Goal: Find specific page/section: Find specific page/section

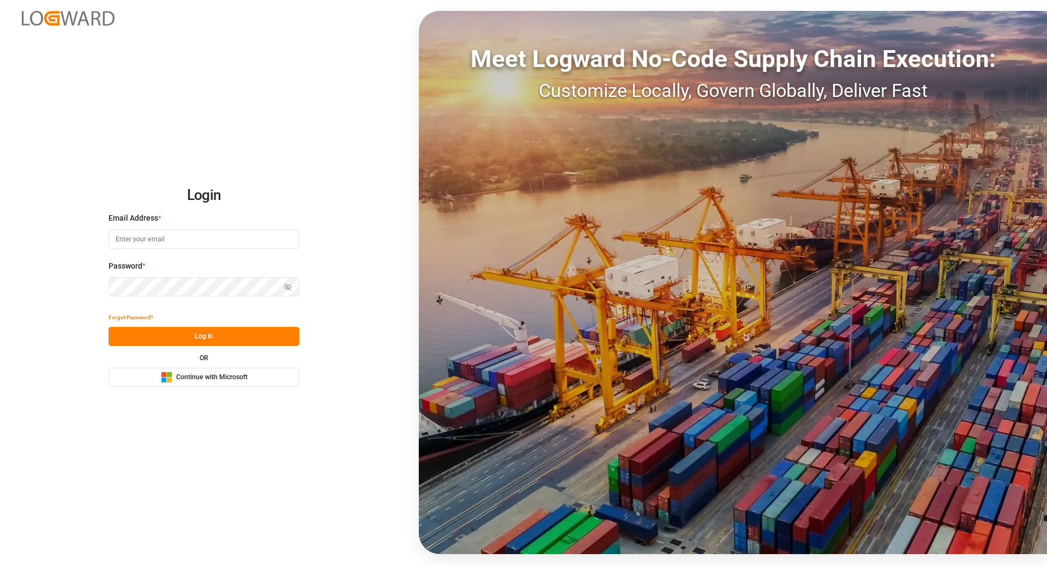
click at [199, 378] on span "Continue with Microsoft" at bounding box center [211, 378] width 71 height 10
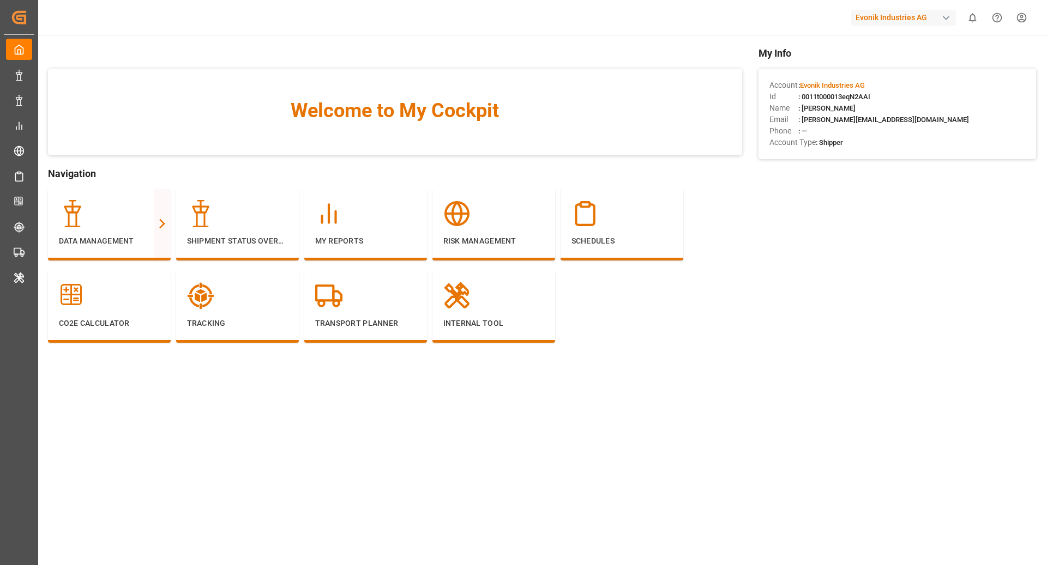
click at [900, 15] on div "Evonik Industries AG" at bounding box center [903, 18] width 105 height 16
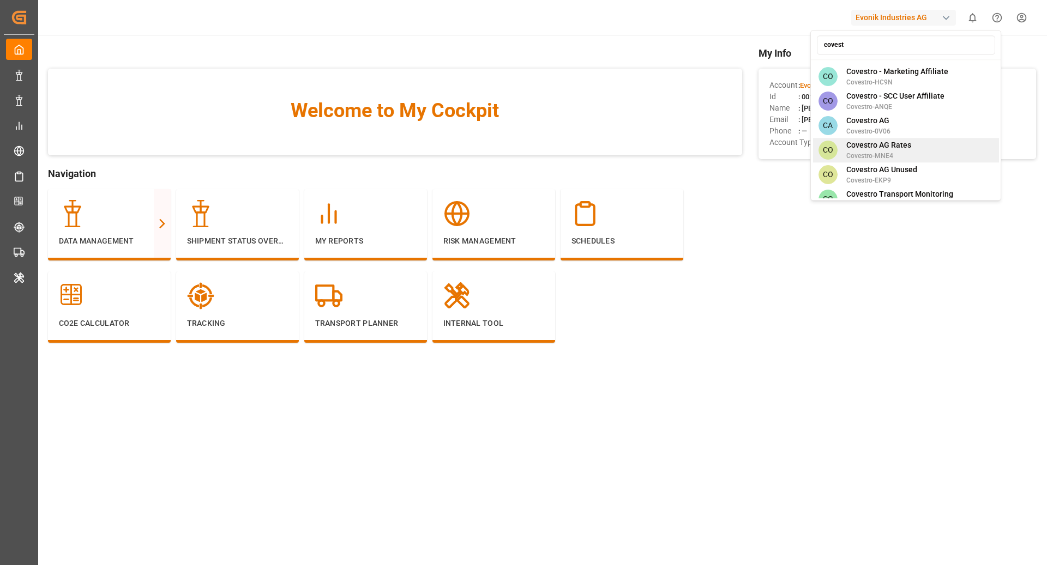
scroll to position [169, 0]
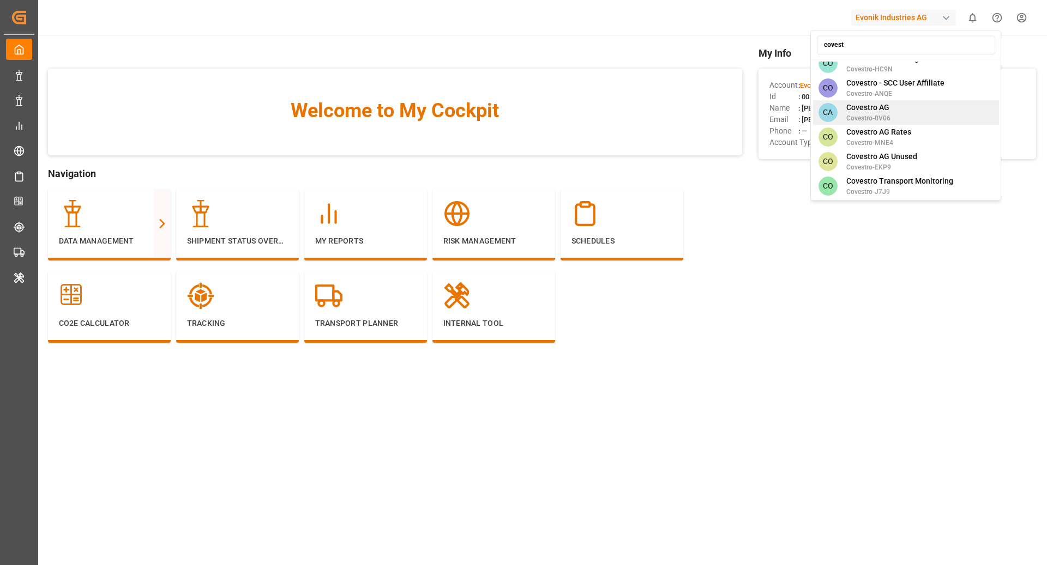
type input "covest"
click at [888, 104] on span "Covestro AG" at bounding box center [868, 107] width 44 height 11
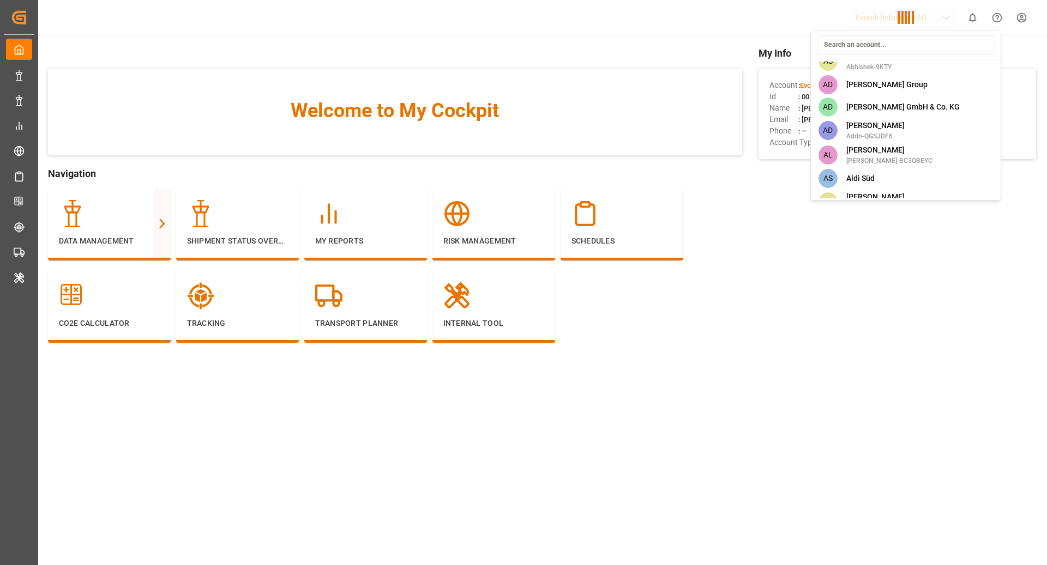
scroll to position [1740, 0]
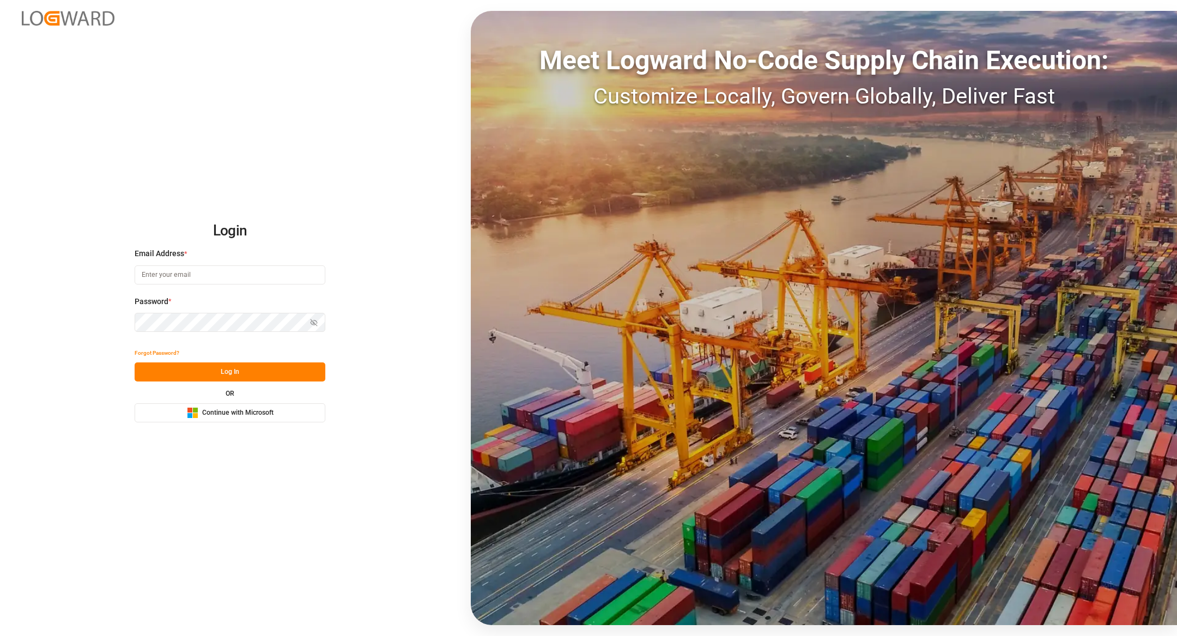
click at [247, 405] on button "Microsoft Logo Continue with Microsoft" at bounding box center [230, 412] width 191 height 19
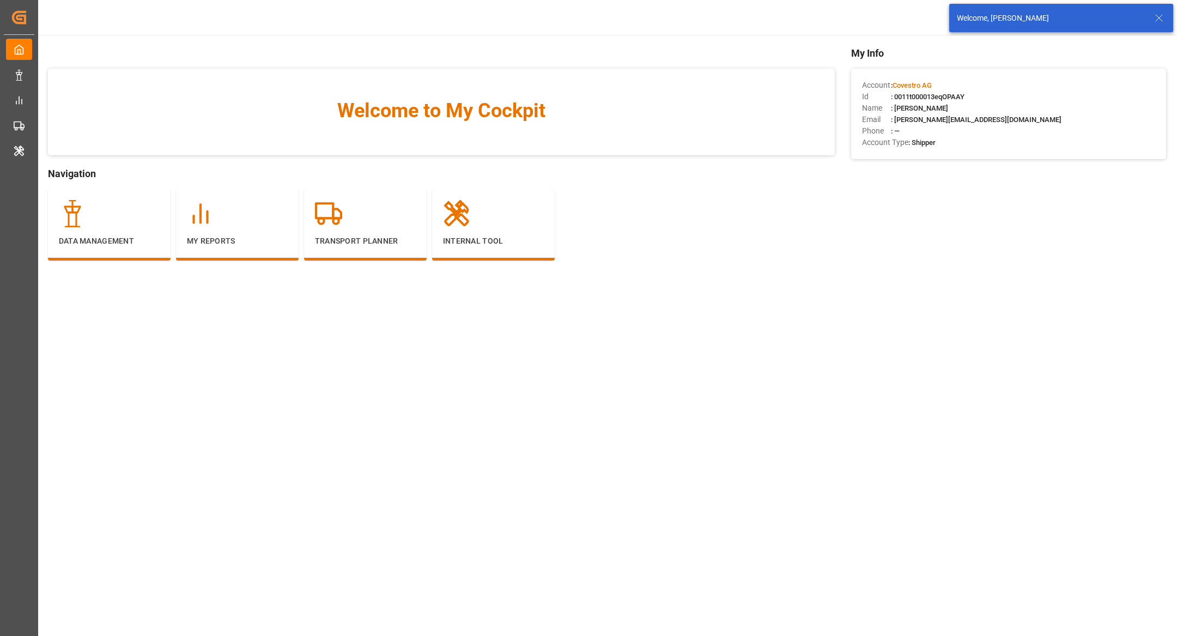
click at [1165, 23] on icon at bounding box center [1159, 17] width 13 height 13
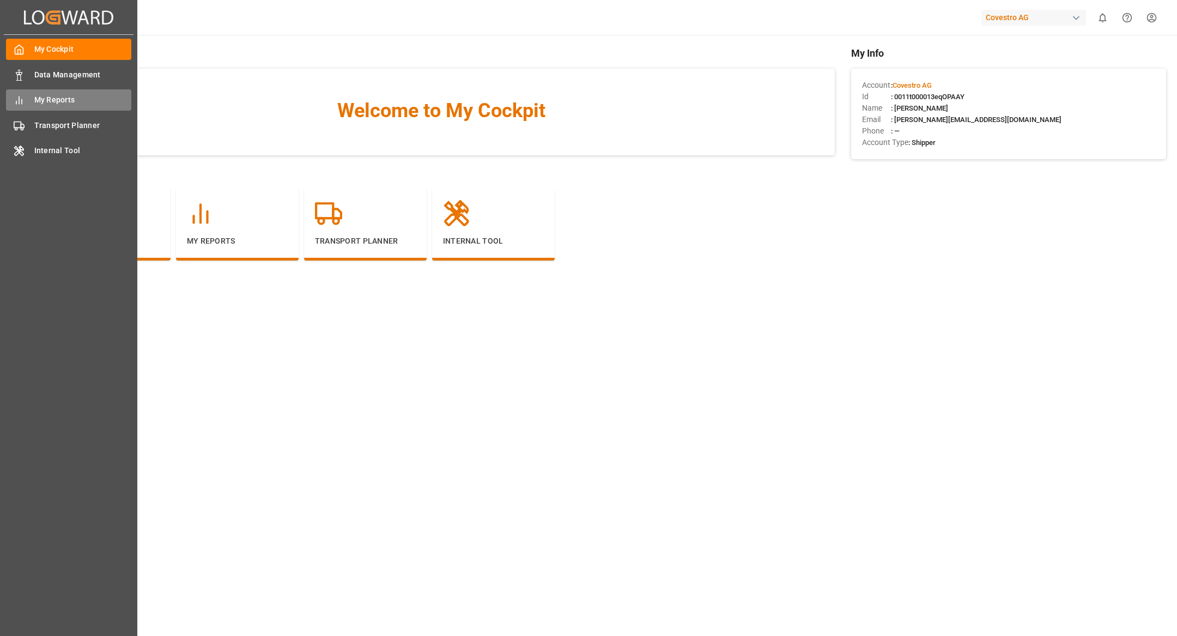
click at [44, 93] on div "My Reports My Reports" at bounding box center [68, 99] width 125 height 21
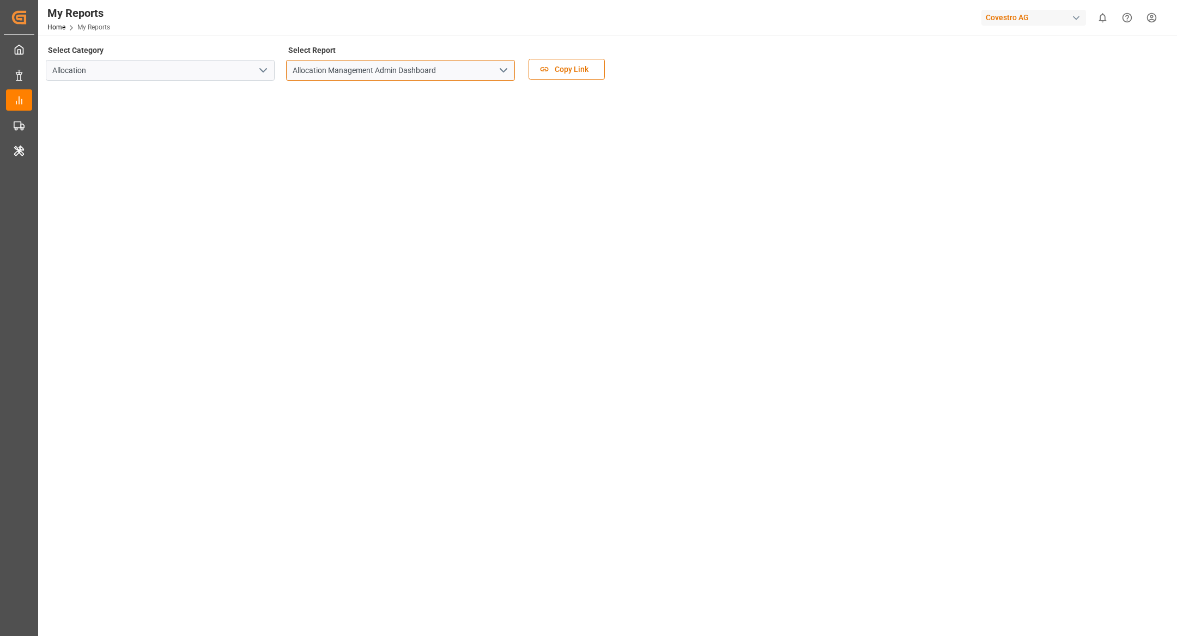
click at [389, 74] on input "Allocation Management Admin Dashboard" at bounding box center [400, 70] width 229 height 21
click at [499, 74] on icon "open menu" at bounding box center [503, 70] width 13 height 13
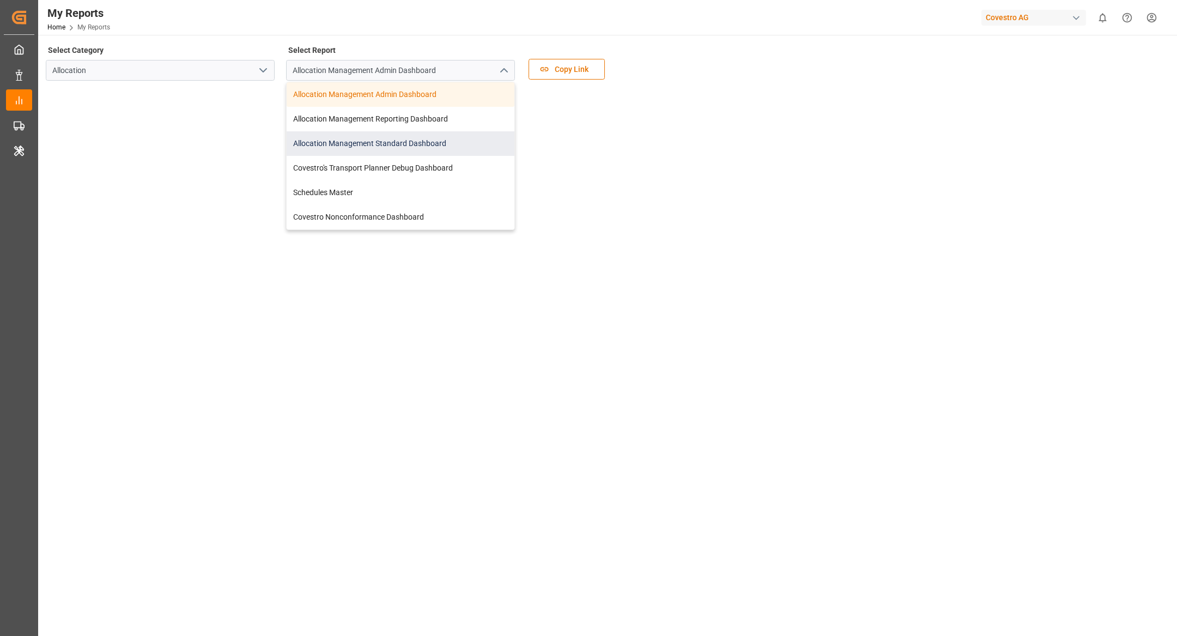
click at [425, 148] on div "Allocation Management Standard Dashboard" at bounding box center [401, 143] width 228 height 25
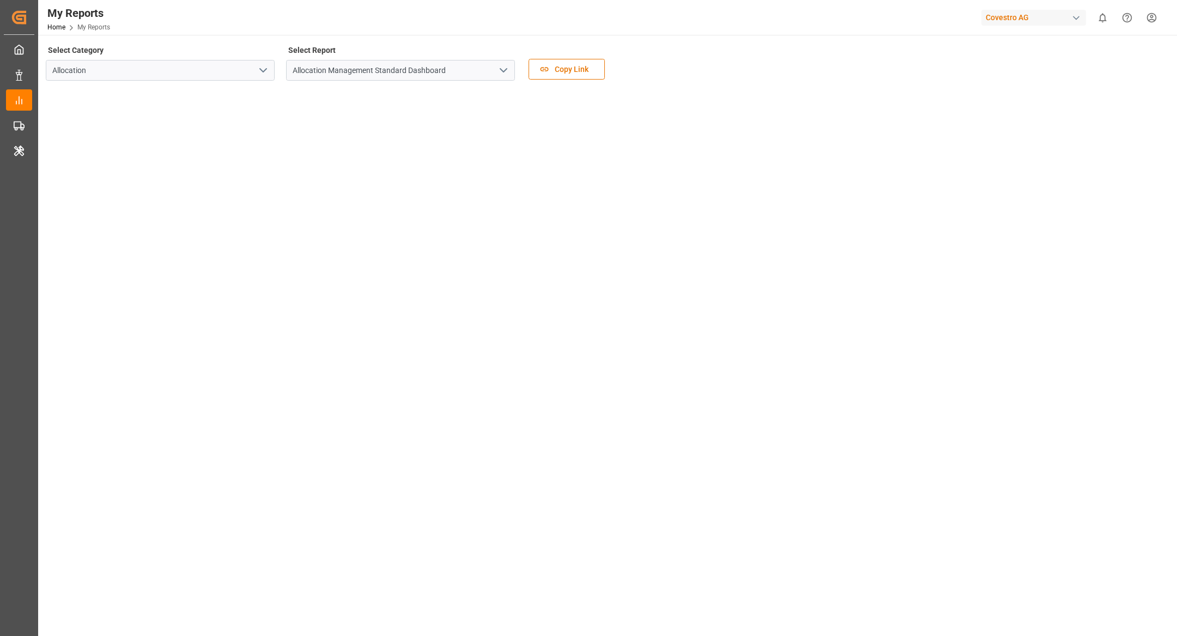
click at [661, 219] on div "Select Category Allocation Select Report Allocation Management Standard Dashboa…" at bounding box center [607, 181] width 1122 height 277
click at [501, 74] on icon "open menu" at bounding box center [503, 70] width 13 height 13
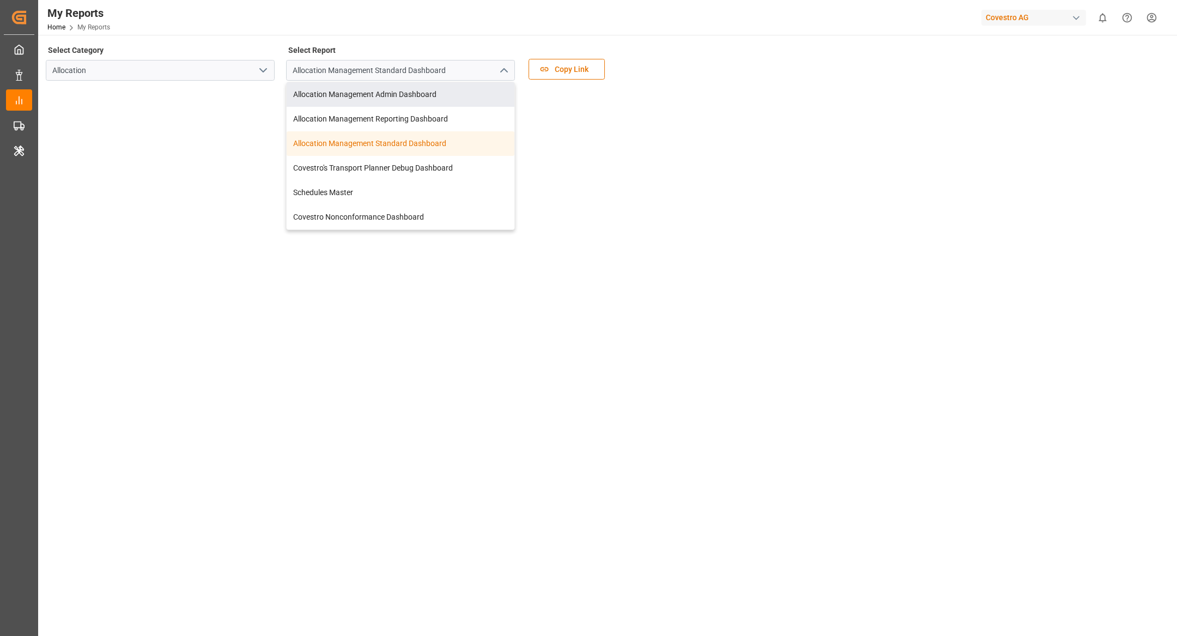
click at [639, 146] on div "Select Category Allocation Select Report Allocation Management Standard Dashboa…" at bounding box center [607, 181] width 1122 height 277
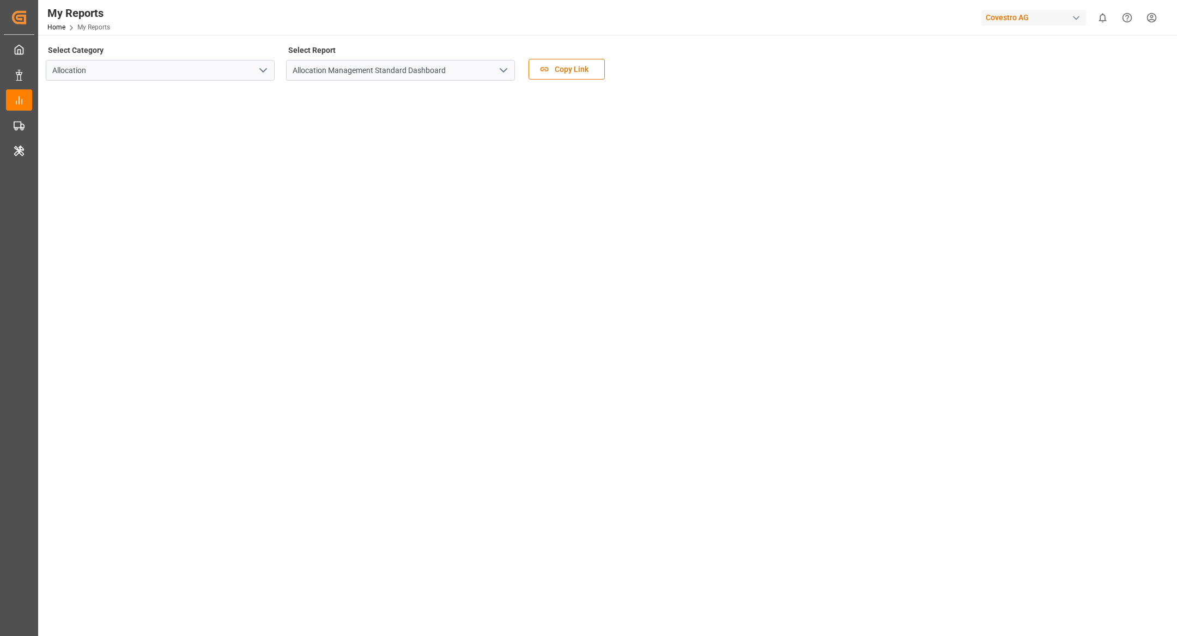
click at [1024, 16] on div "Covestro AG" at bounding box center [1034, 18] width 105 height 16
type input "lanx"
click at [1007, 99] on span "LANXESS Deutschland GmbH" at bounding box center [1026, 97] width 101 height 11
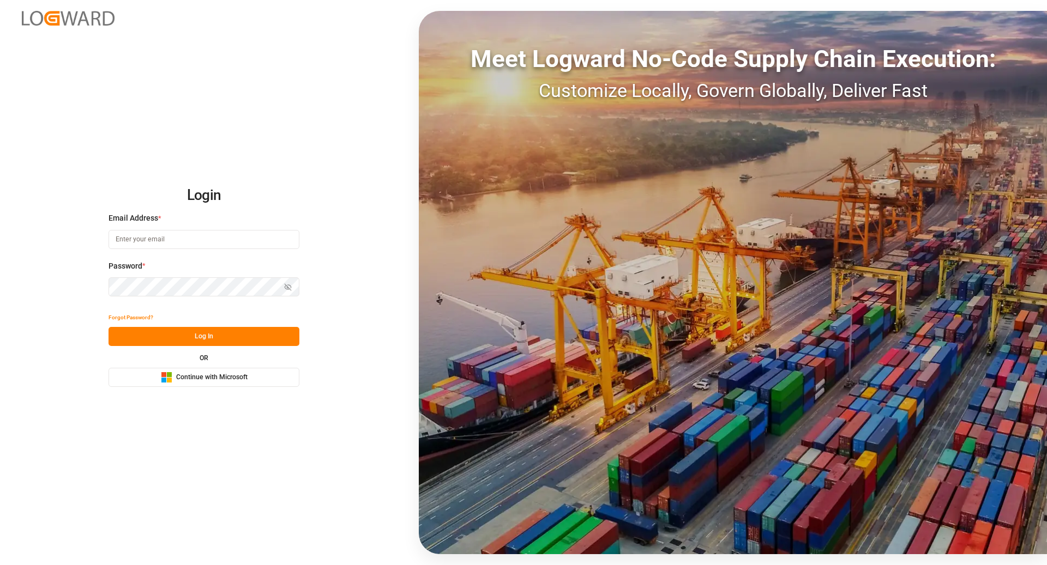
click at [245, 379] on span "Continue with Microsoft" at bounding box center [211, 378] width 71 height 10
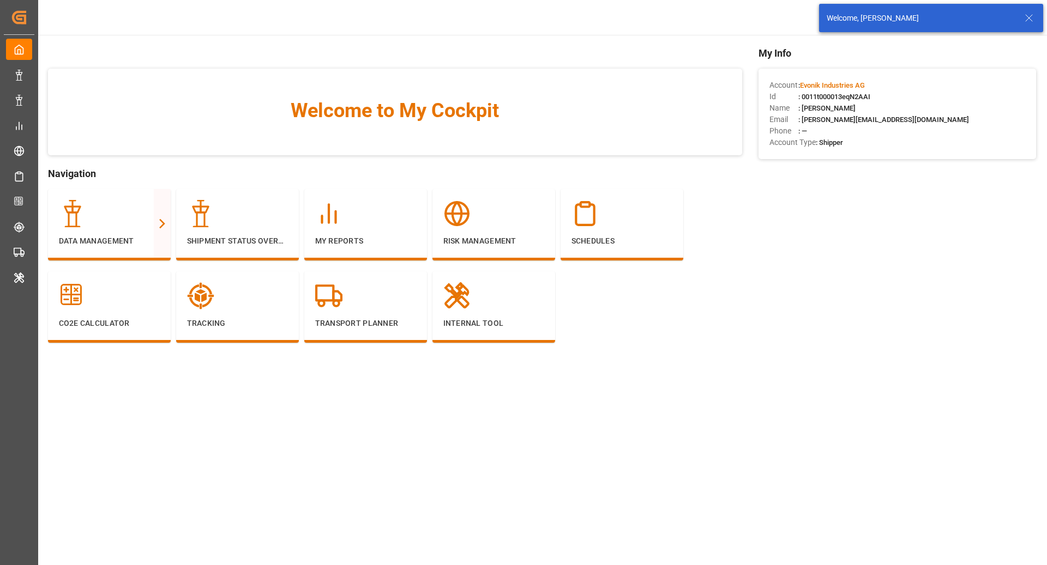
click at [1031, 20] on line at bounding box center [1028, 18] width 7 height 7
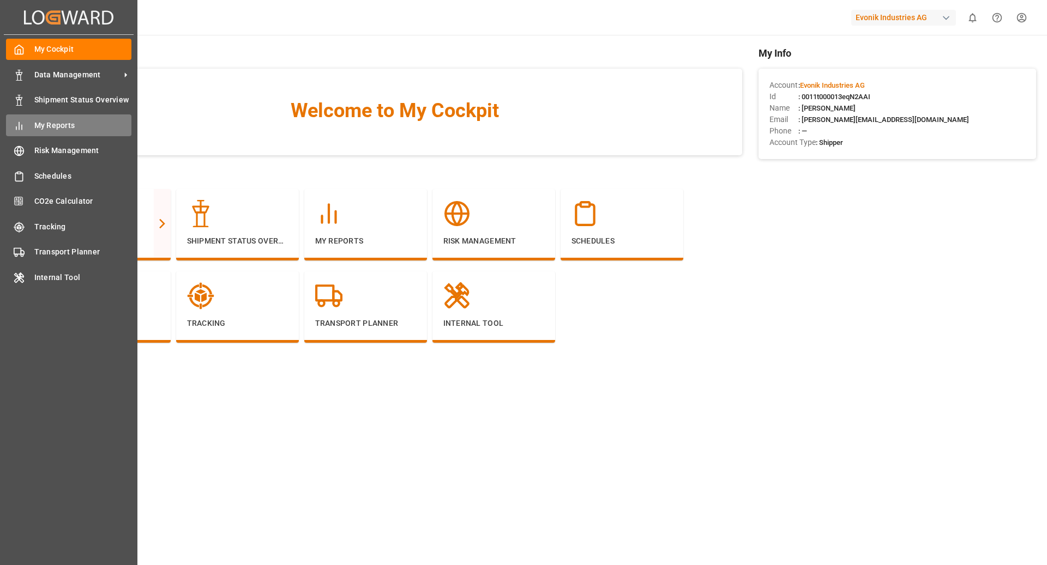
click at [47, 124] on span "My Reports" at bounding box center [83, 125] width 98 height 11
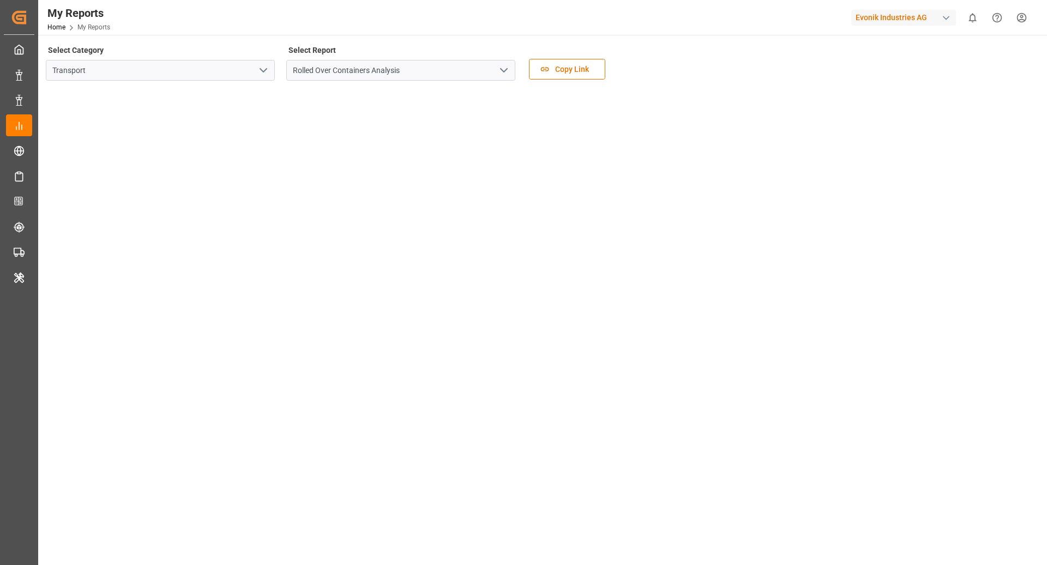
click at [501, 68] on icon "open menu" at bounding box center [503, 70] width 13 height 13
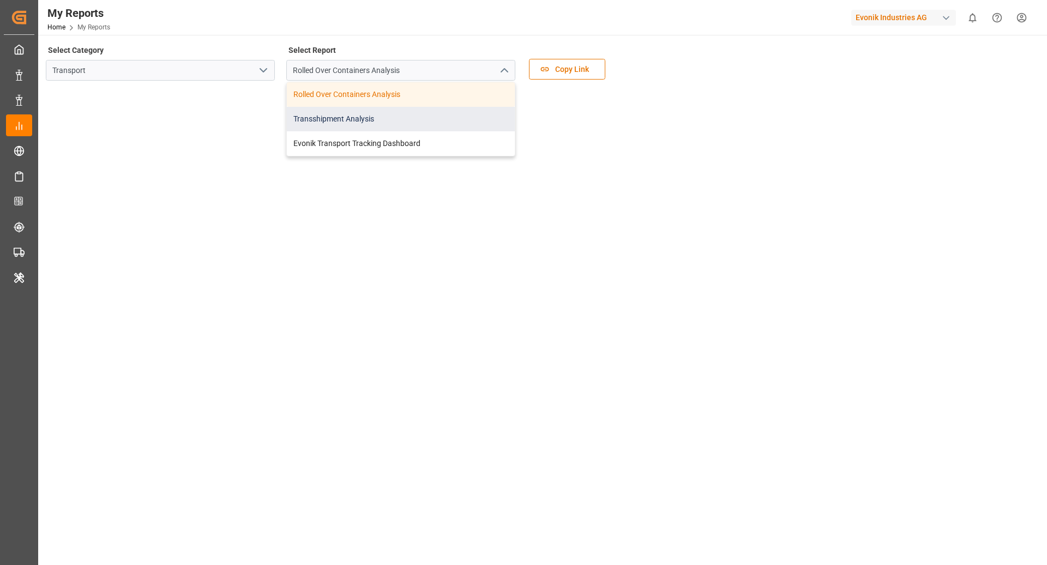
click at [430, 121] on div "Transshipment Analysis" at bounding box center [401, 119] width 228 height 25
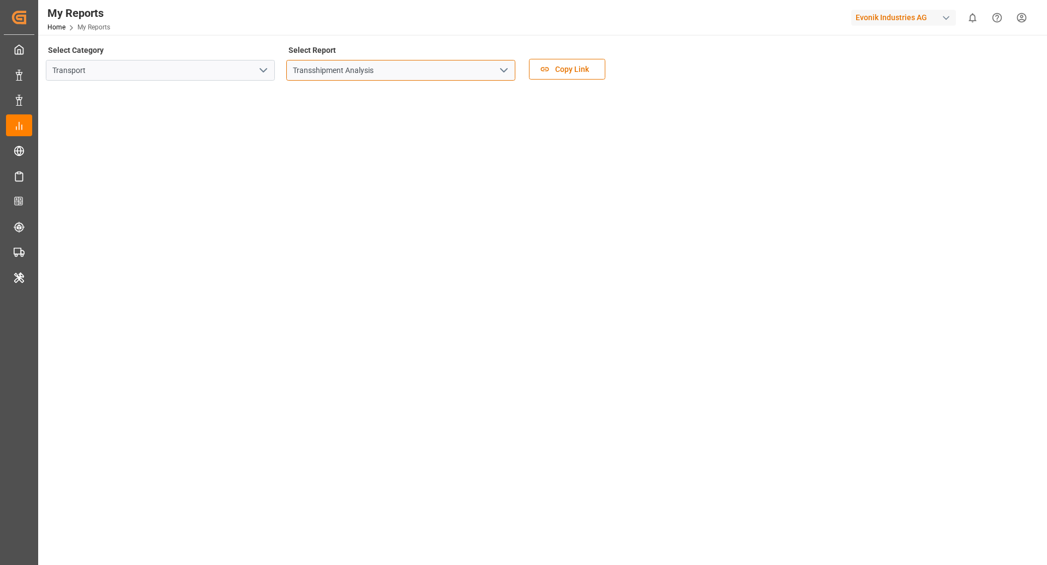
click at [511, 60] on input "Transshipment Analysis" at bounding box center [400, 70] width 229 height 21
click at [505, 68] on icon "open menu" at bounding box center [503, 70] width 13 height 13
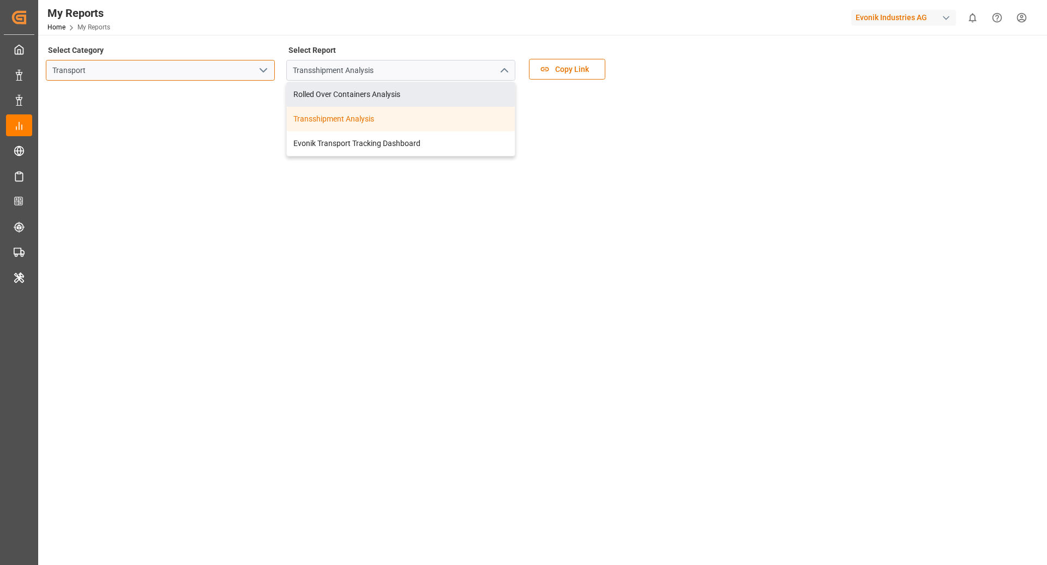
click at [229, 74] on input "Transport" at bounding box center [160, 70] width 229 height 21
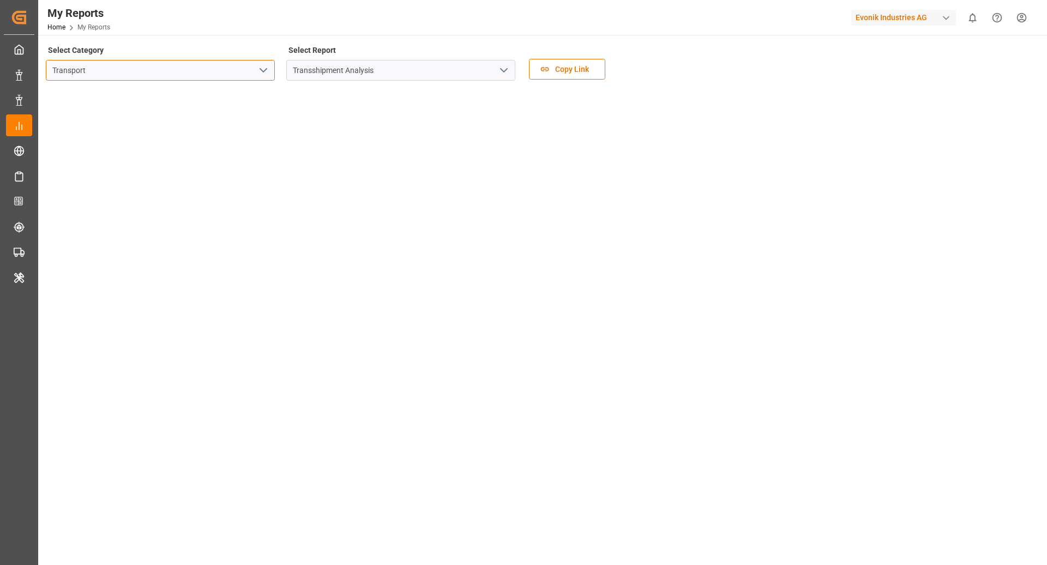
click at [270, 74] on input "Transport" at bounding box center [160, 70] width 229 height 21
click at [258, 73] on icon "open menu" at bounding box center [263, 70] width 13 height 13
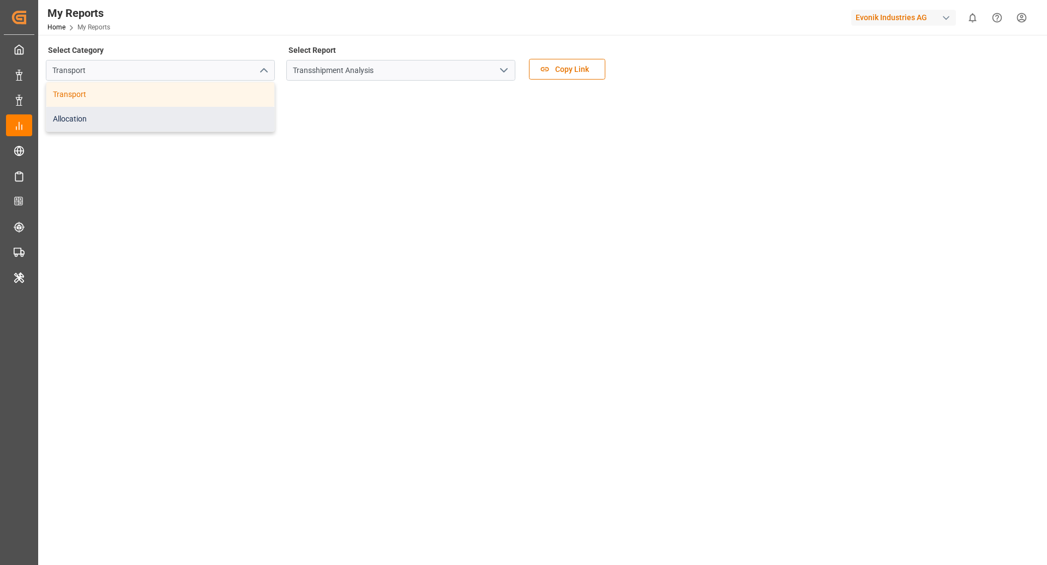
click at [215, 109] on div "Allocation" at bounding box center [160, 119] width 228 height 25
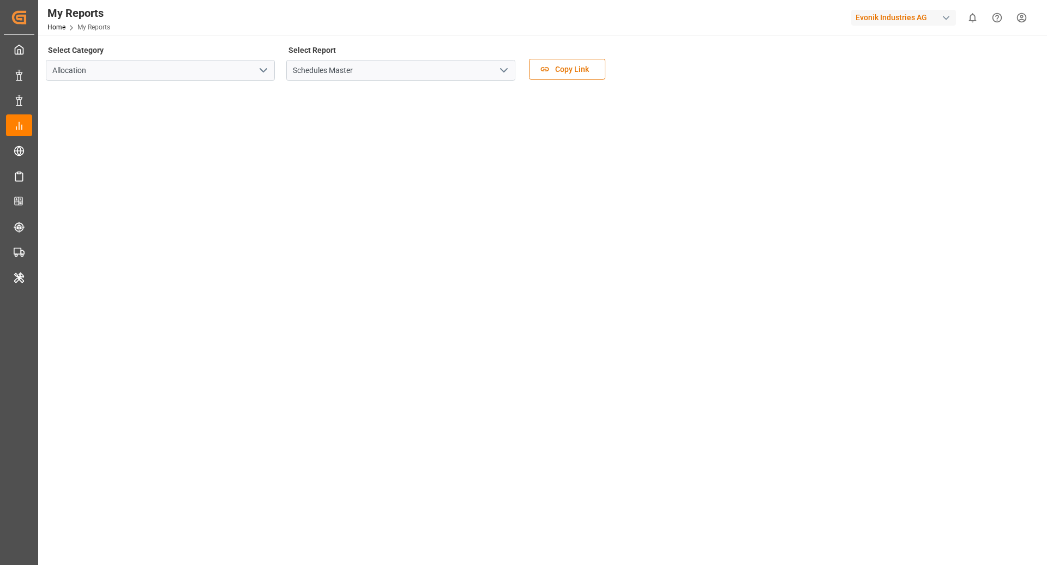
click at [500, 71] on icon "open menu" at bounding box center [503, 70] width 13 height 13
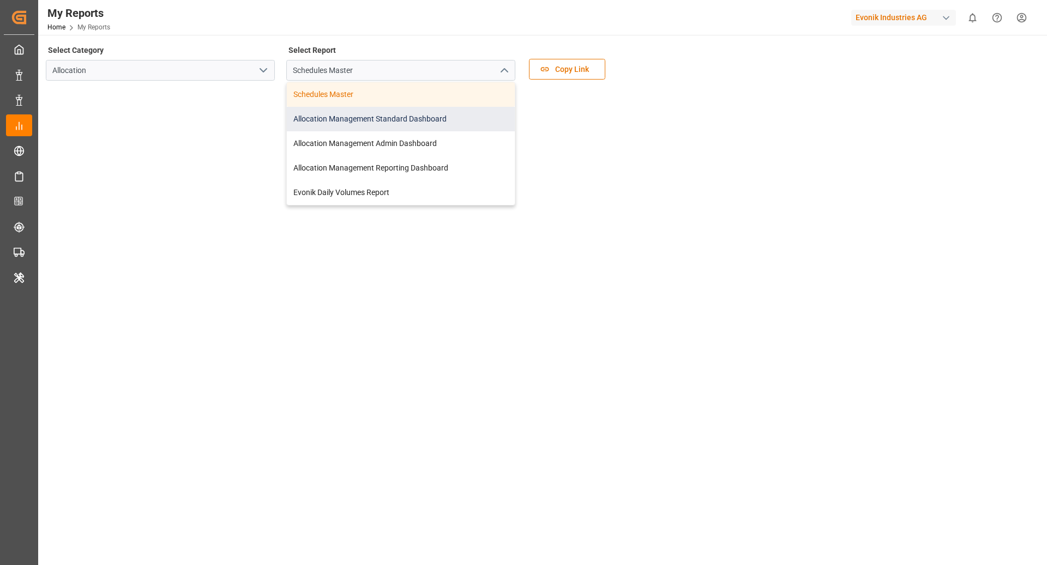
click at [426, 128] on div "Allocation Management Standard Dashboard" at bounding box center [401, 119] width 228 height 25
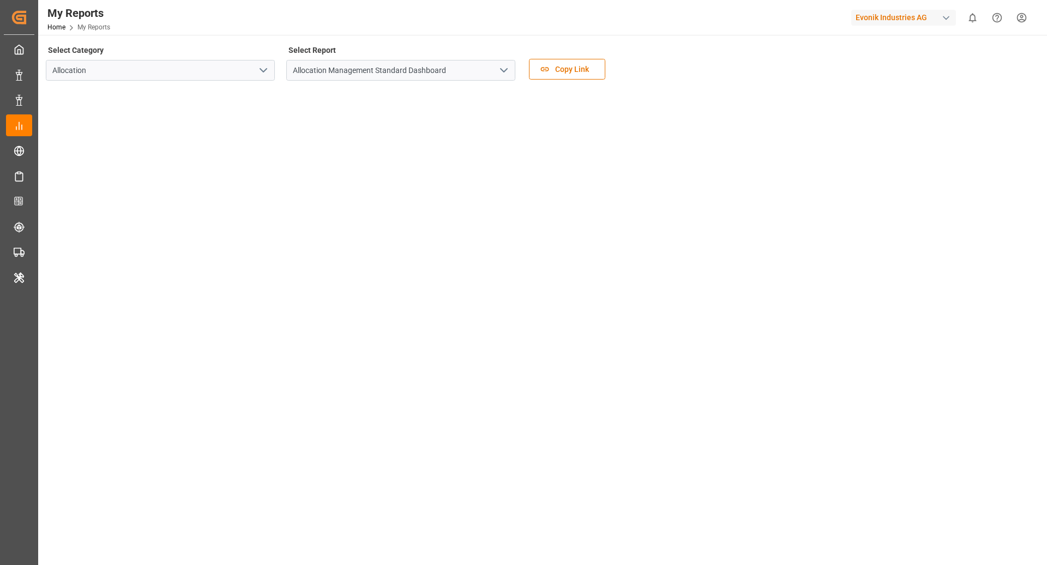
click at [942, 23] on div "Evonik Industries AG" at bounding box center [903, 18] width 105 height 16
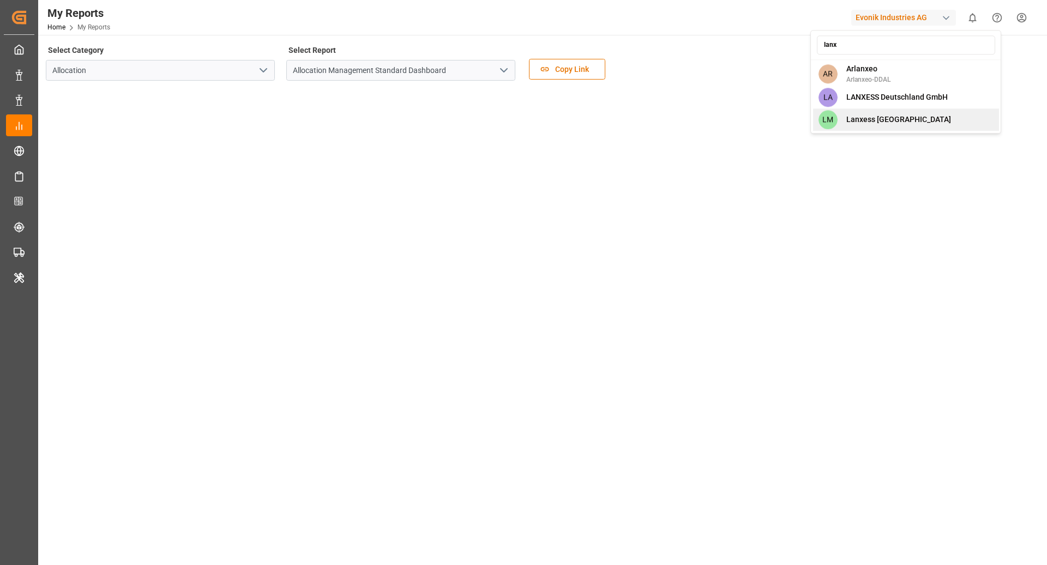
type input "lanx"
click at [894, 100] on span "LANXESS Deutschland GmbH" at bounding box center [896, 97] width 101 height 11
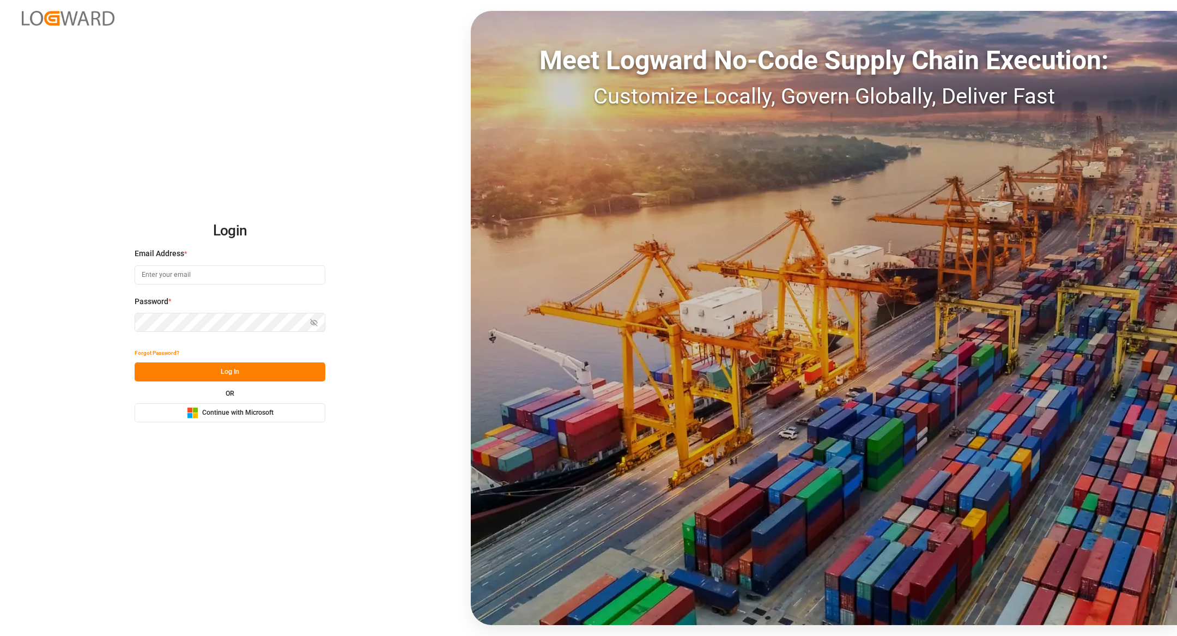
click at [270, 422] on button "Microsoft Logo Continue with Microsoft" at bounding box center [230, 412] width 191 height 19
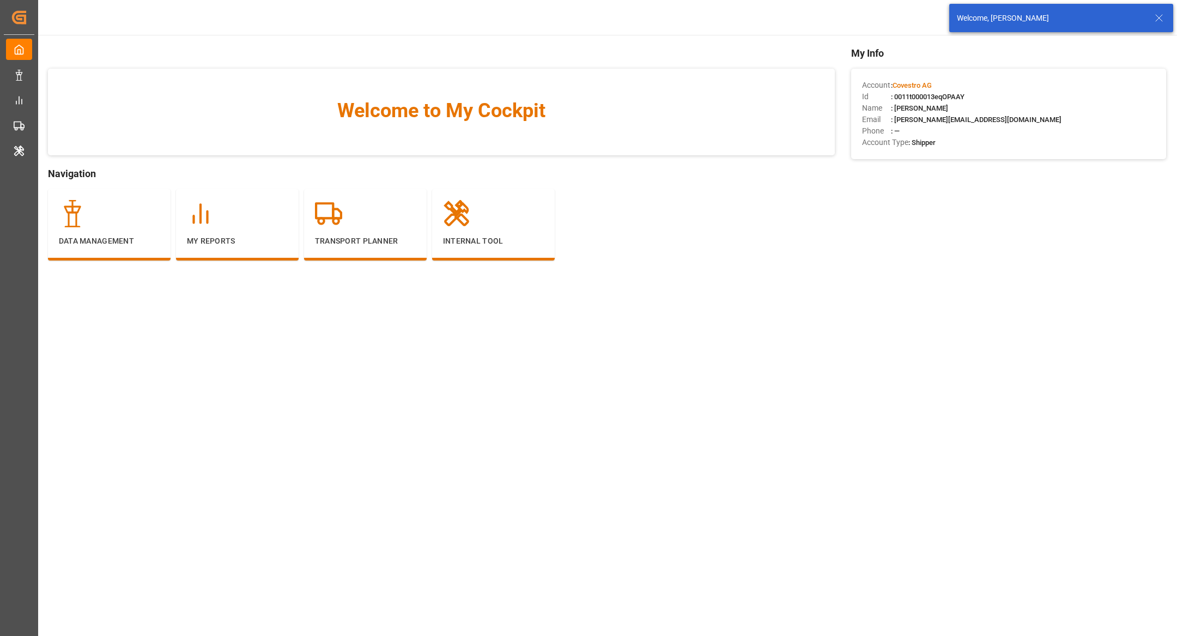
click at [1159, 8] on div "Welcome, [PERSON_NAME]" at bounding box center [1061, 18] width 224 height 28
click at [1160, 22] on icon at bounding box center [1159, 17] width 13 height 13
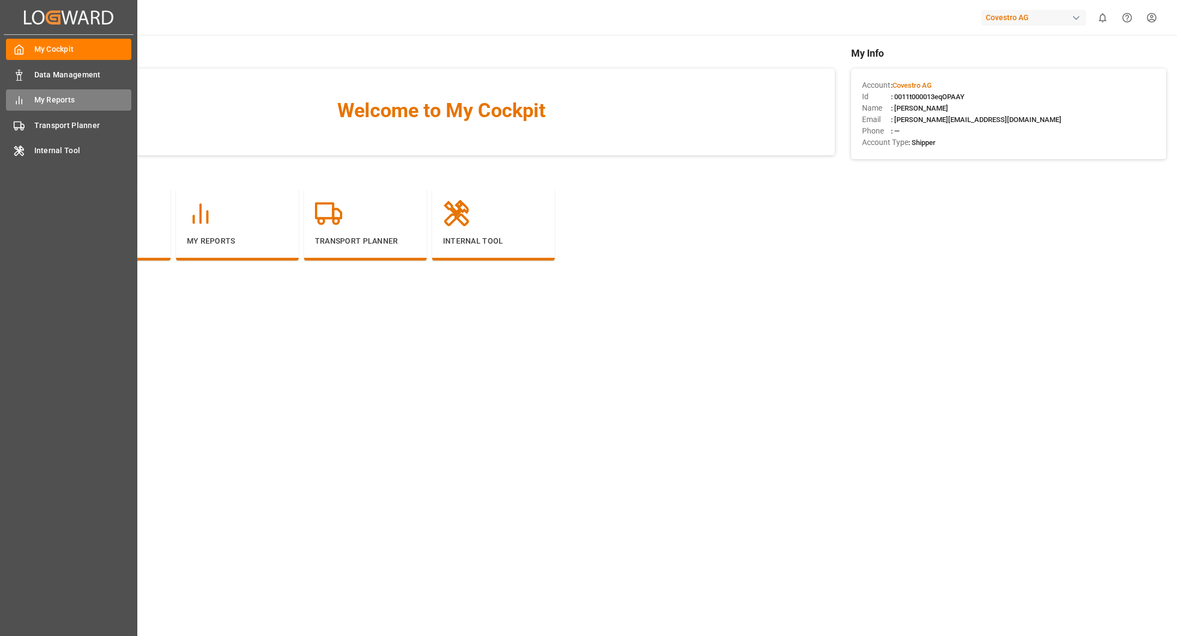
click at [25, 95] on div "My Reports My Reports" at bounding box center [68, 99] width 125 height 21
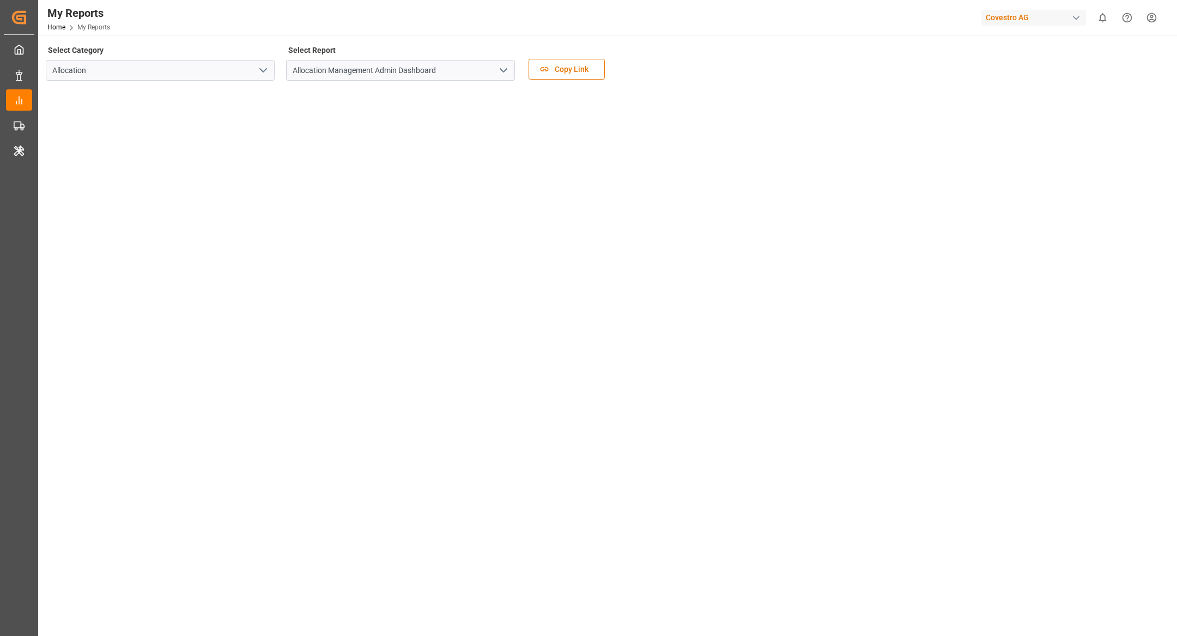
click at [495, 64] on button "open menu" at bounding box center [503, 70] width 16 height 17
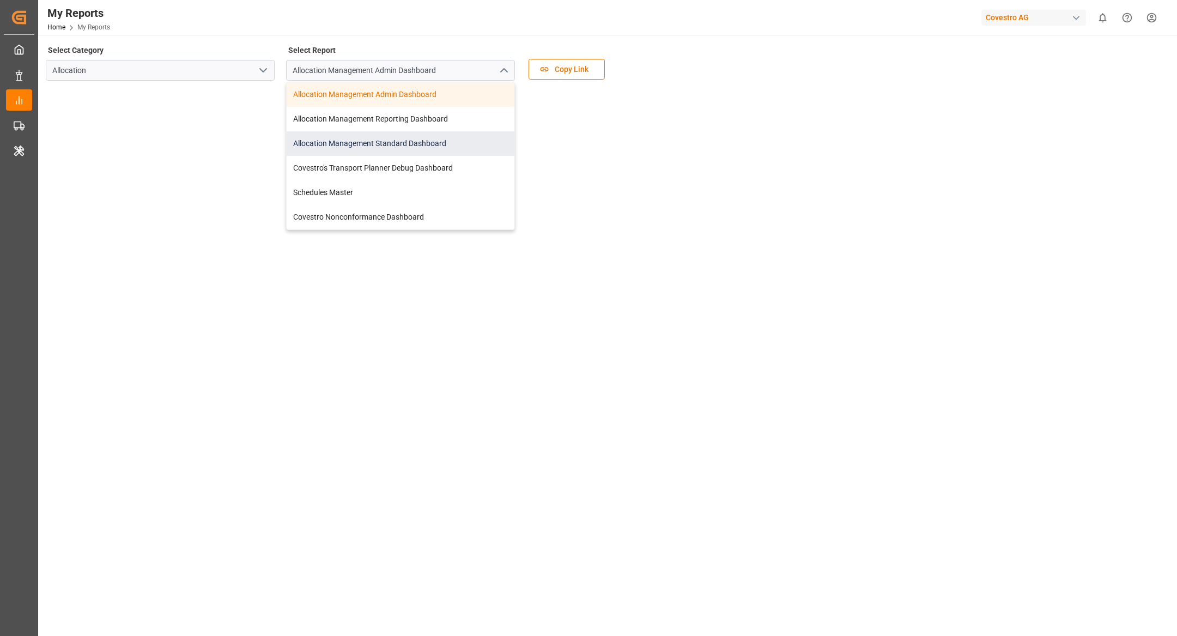
click at [412, 146] on div "Allocation Management Standard Dashboard" at bounding box center [401, 143] width 228 height 25
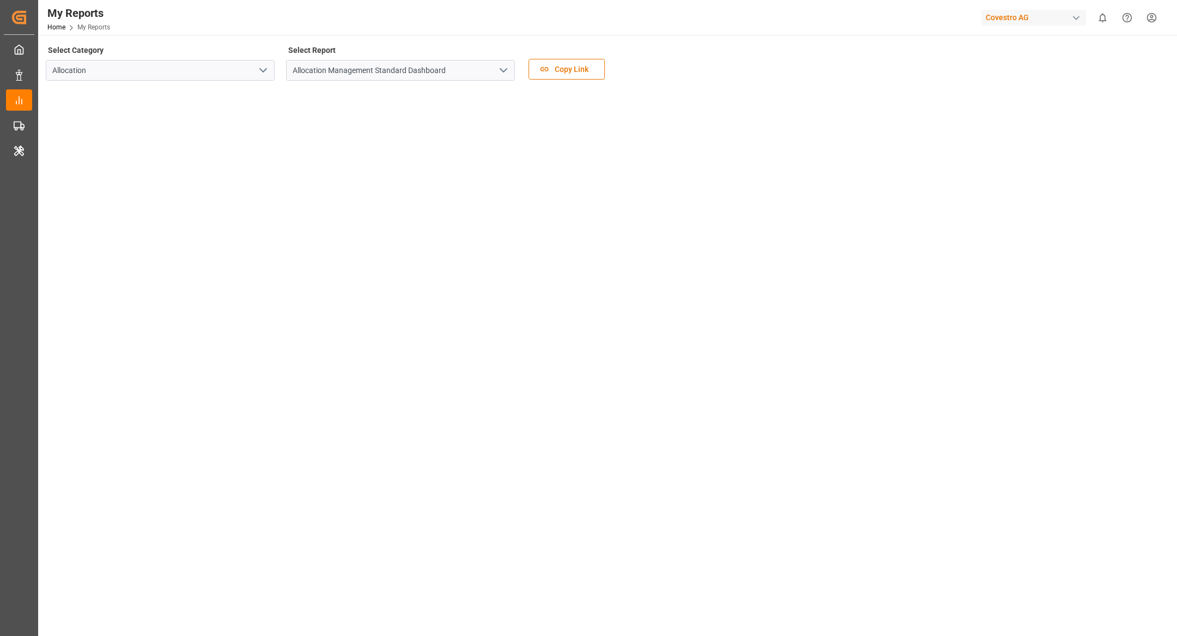
click at [1025, 17] on div "Covestro AG" at bounding box center [1034, 18] width 105 height 16
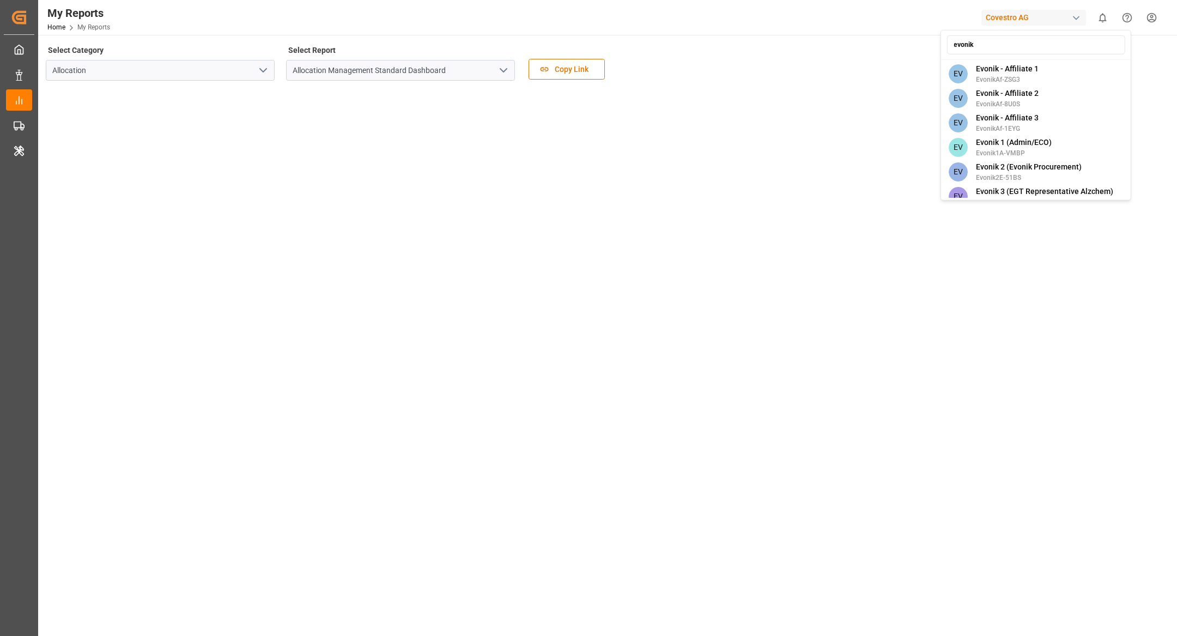
type input "evonik i"
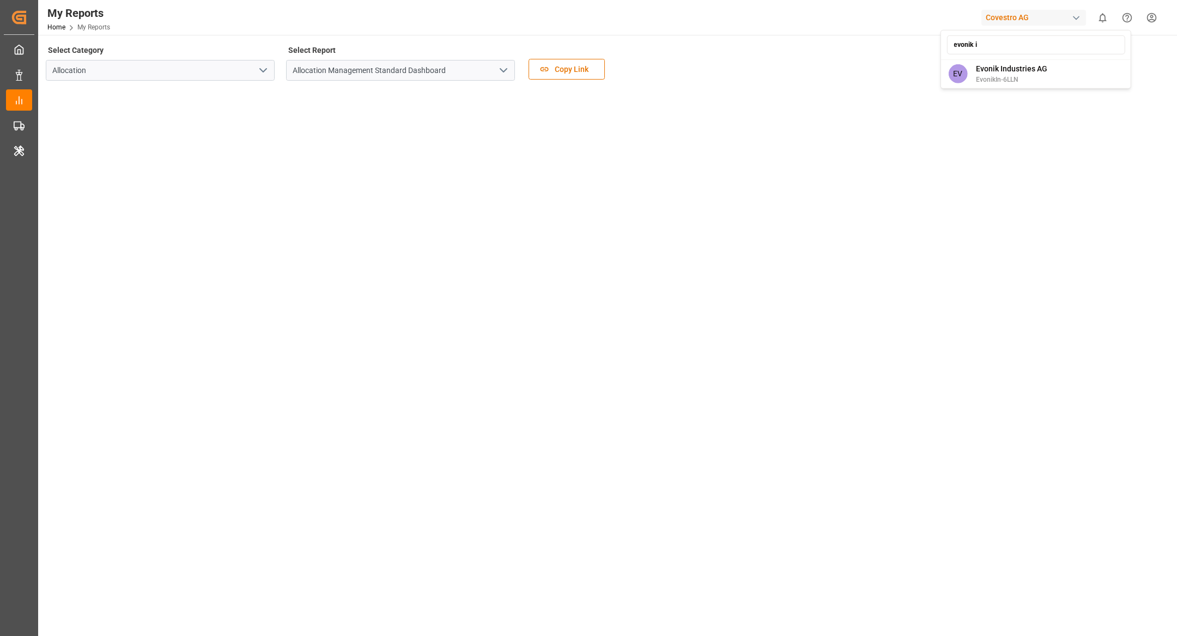
click at [1008, 93] on html "Created by potrace 1.15, written by Peter Selinger 2001-2017 Created by potrace…" at bounding box center [588, 318] width 1177 height 636
click at [1032, 18] on div "Covestro AG" at bounding box center [1034, 18] width 105 height 16
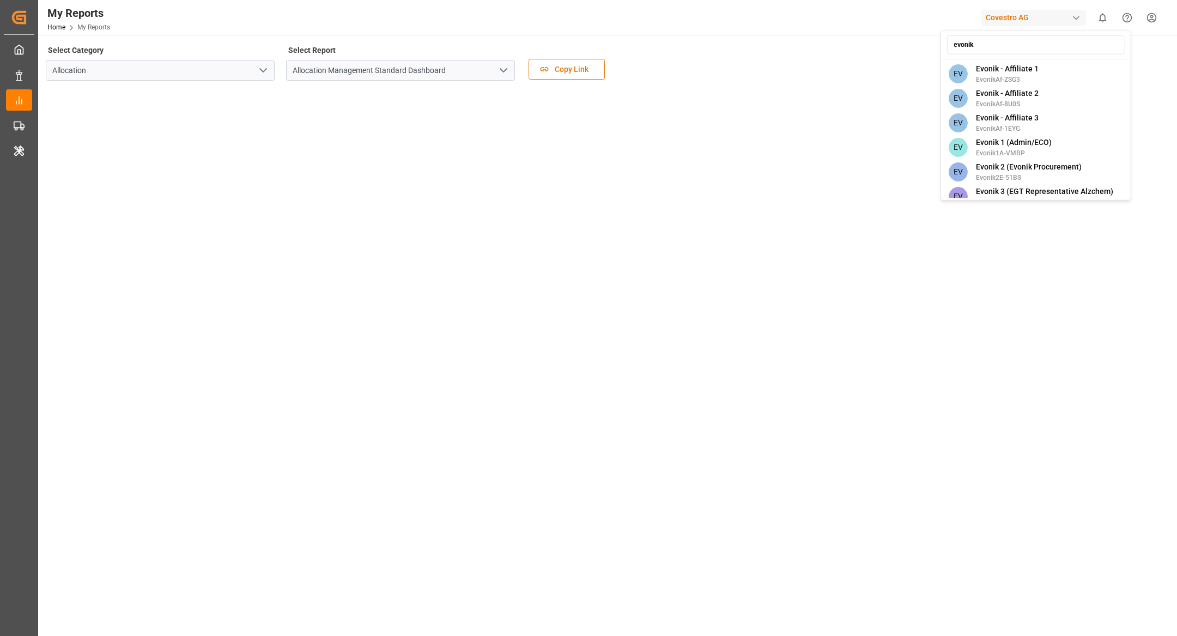
type input "evonik i"
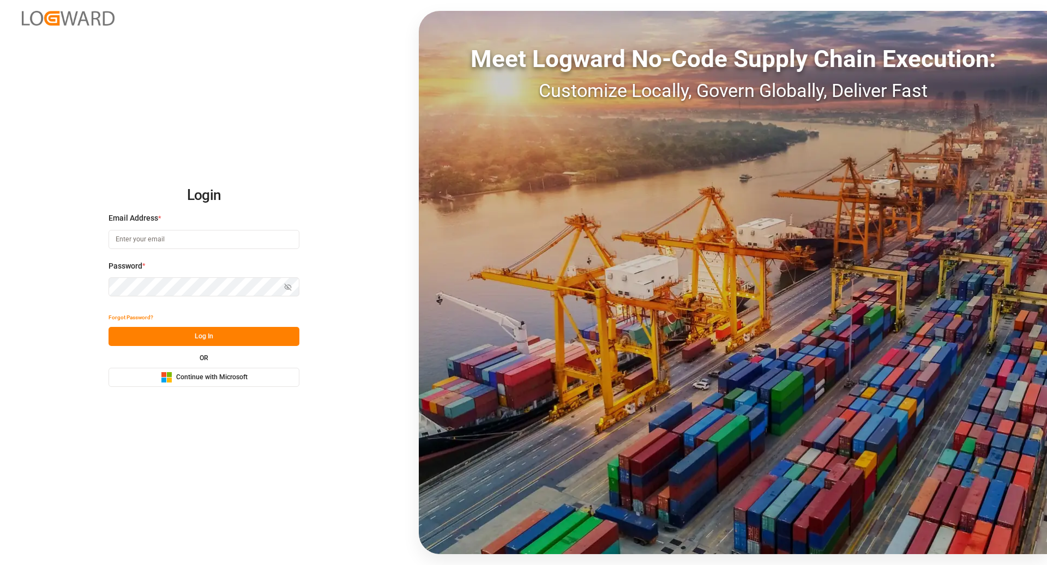
click at [245, 369] on button "Microsoft Logo Continue with Microsoft" at bounding box center [203, 377] width 191 height 19
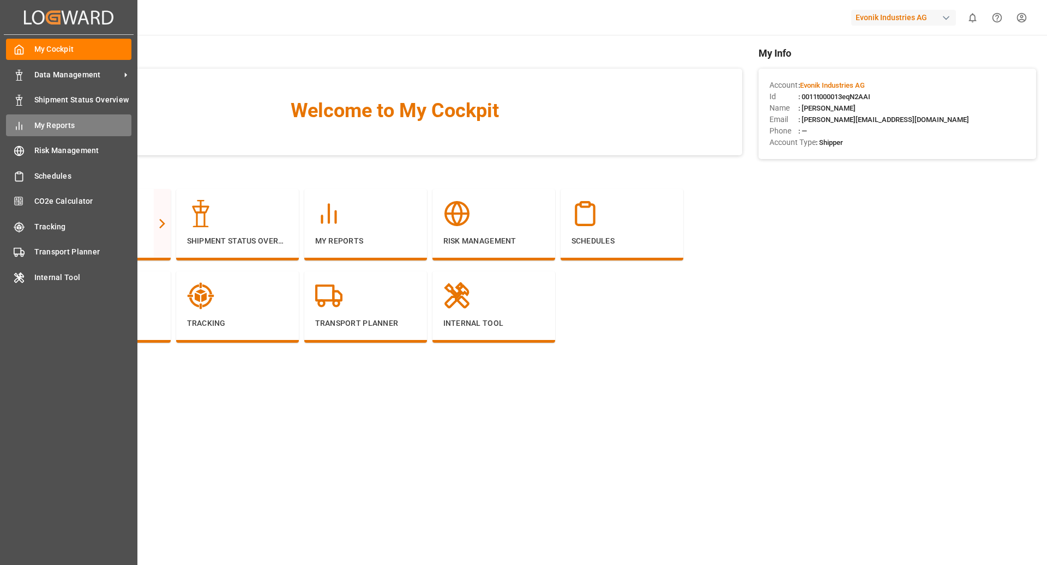
click at [52, 128] on span "My Reports" at bounding box center [83, 125] width 98 height 11
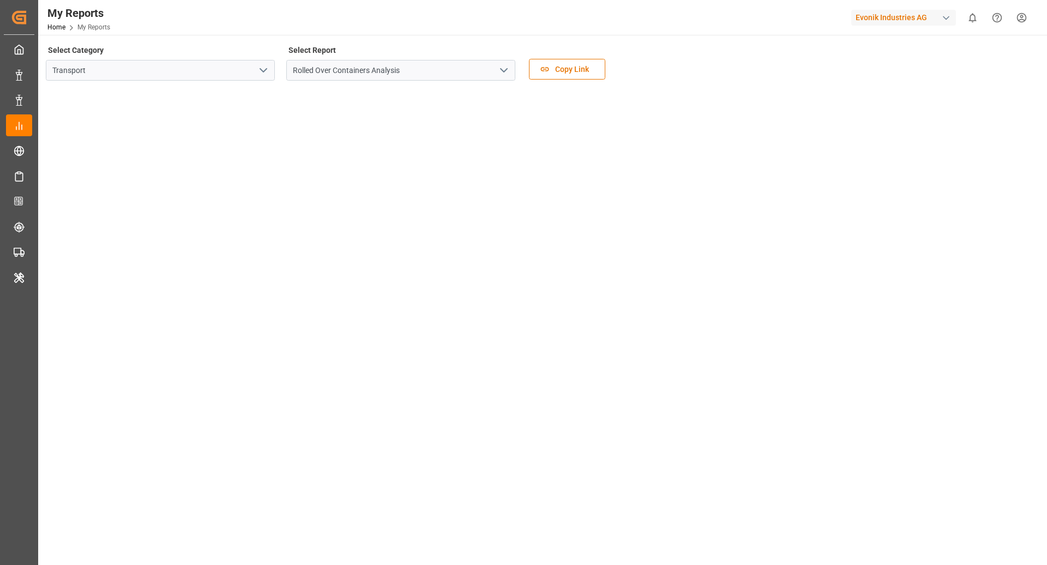
click at [266, 68] on icon "open menu" at bounding box center [263, 70] width 13 height 13
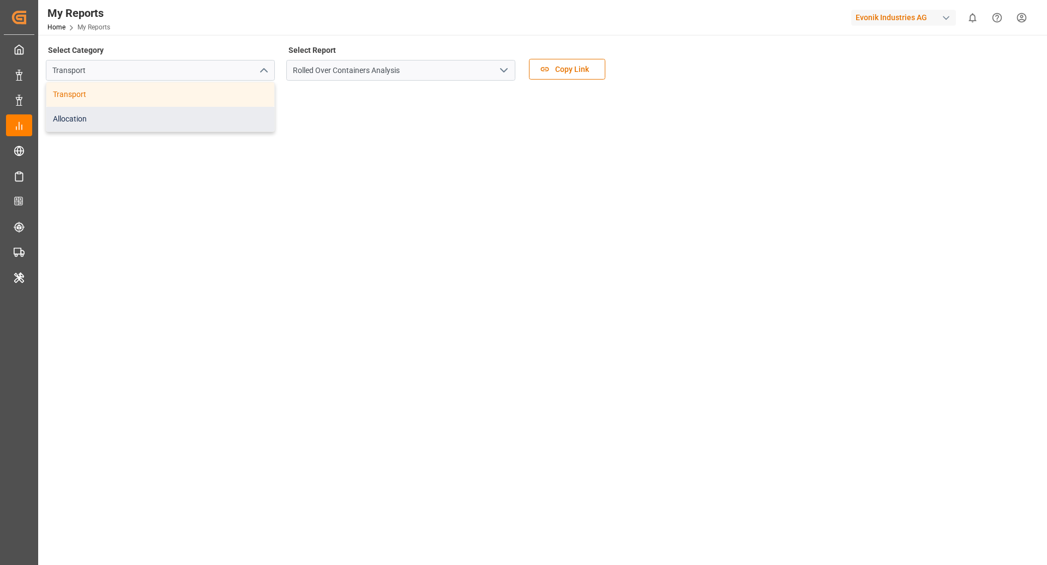
click at [156, 116] on div "Allocation" at bounding box center [160, 119] width 228 height 25
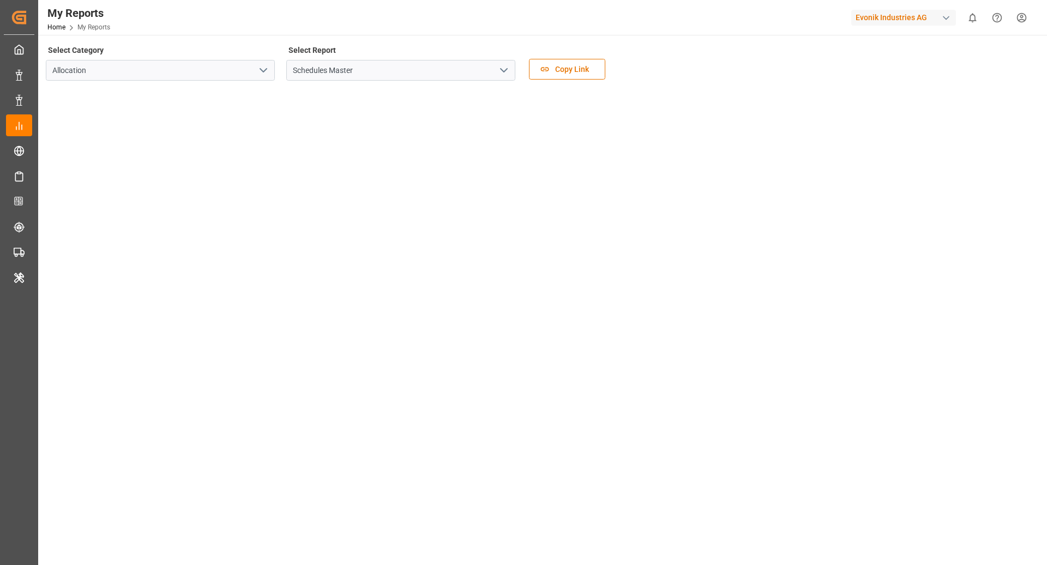
click at [505, 72] on icon "open menu" at bounding box center [503, 70] width 13 height 13
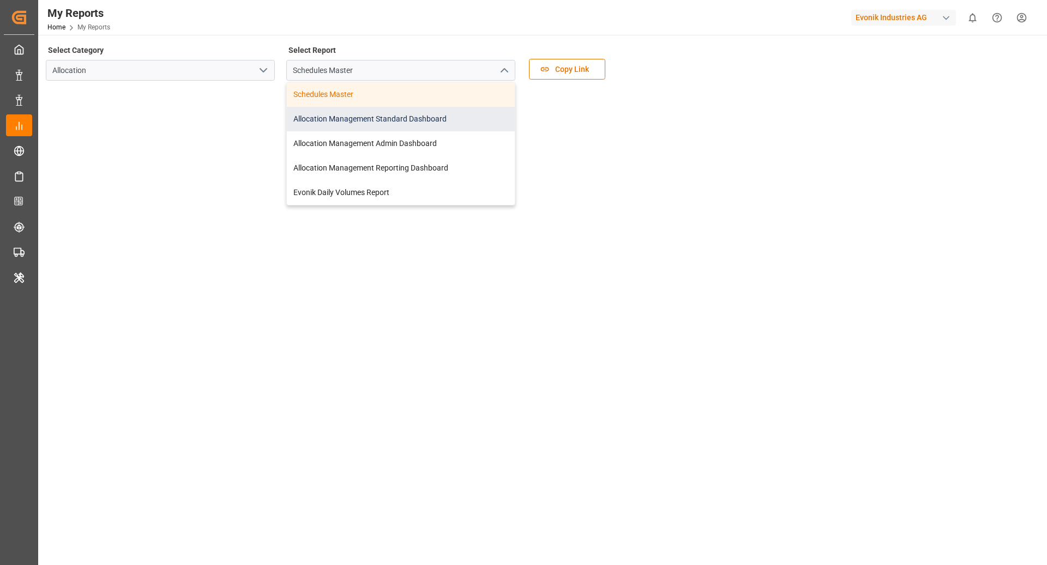
click at [407, 122] on div "Allocation Management Standard Dashboard" at bounding box center [401, 119] width 228 height 25
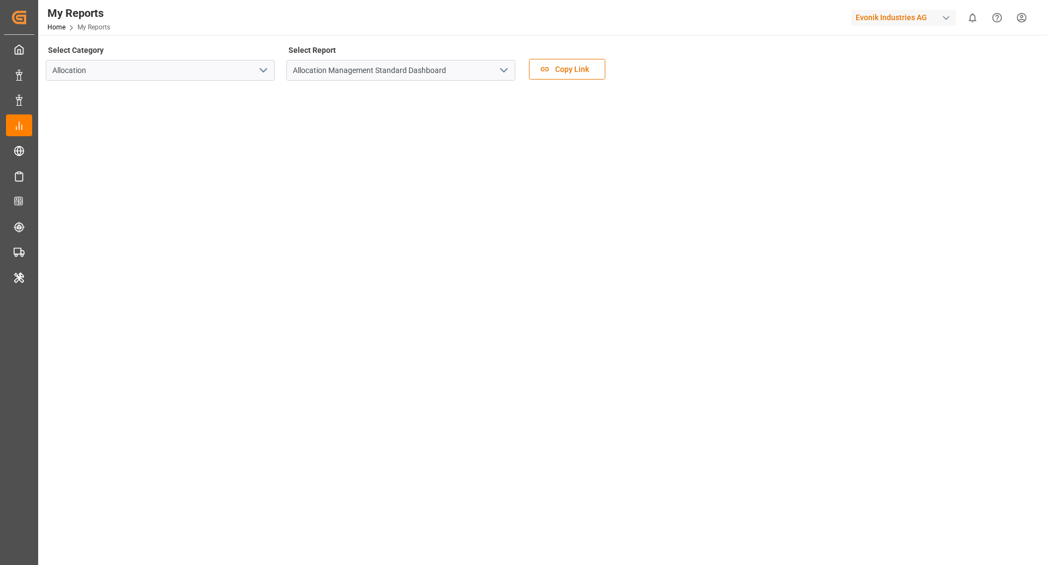
click at [900, 20] on div "Evonik Industries AG" at bounding box center [903, 18] width 105 height 16
type input "compo"
click at [912, 73] on div "[PERSON_NAME] Expert" at bounding box center [906, 73] width 186 height 22
